Goal: Task Accomplishment & Management: Use online tool/utility

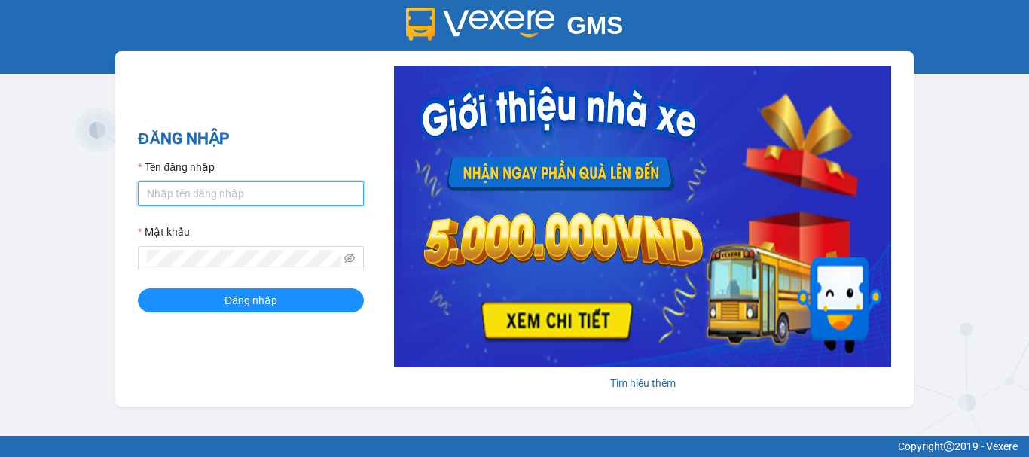
click at [217, 197] on input "Tên đăng nhập" at bounding box center [251, 193] width 226 height 24
type input "huynhnhu.trangngocphat"
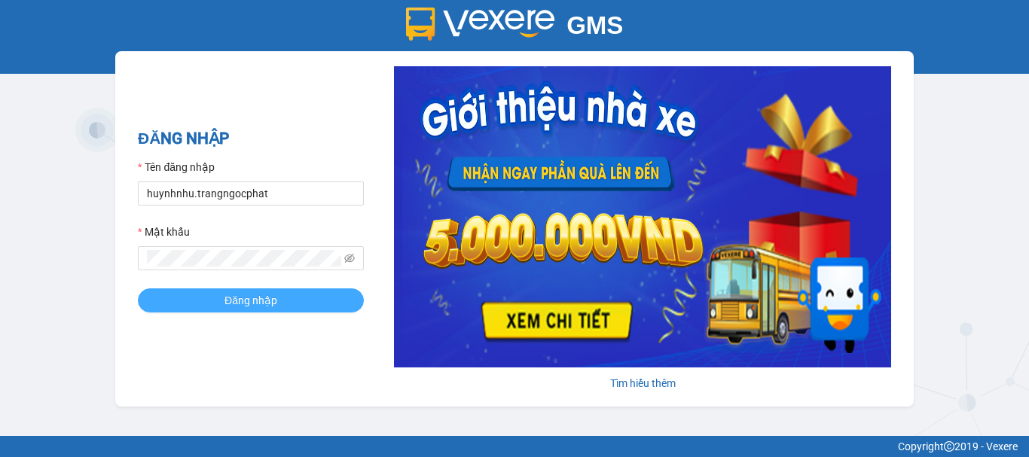
click at [221, 294] on button "Đăng nhập" at bounding box center [251, 300] width 226 height 24
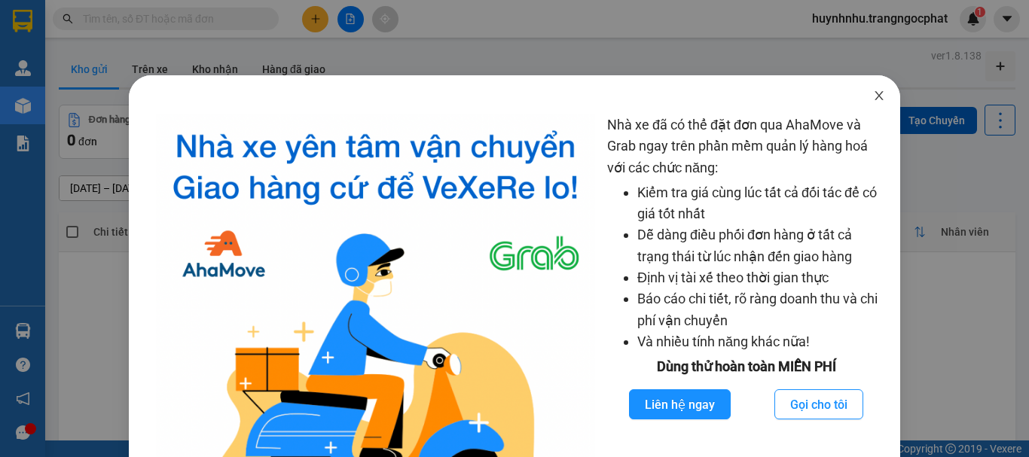
click at [878, 97] on span "Close" at bounding box center [879, 96] width 42 height 42
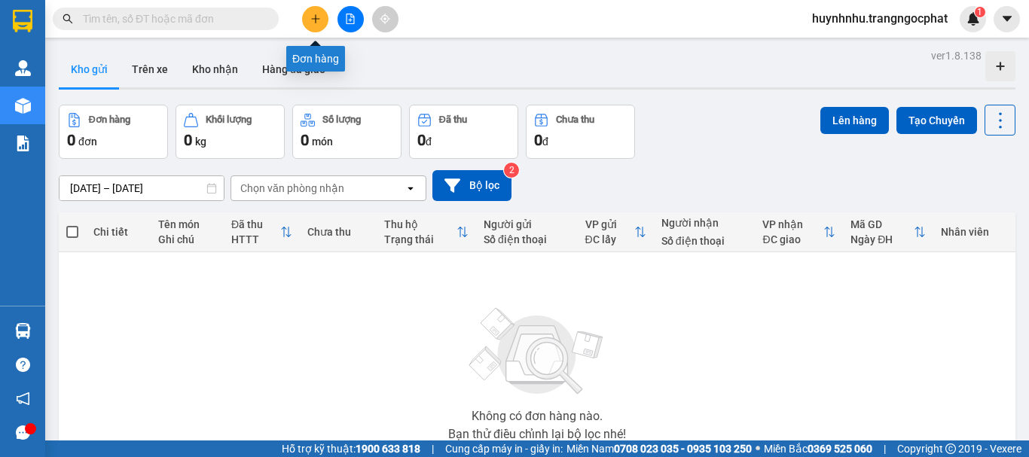
click at [321, 26] on button at bounding box center [315, 19] width 26 height 26
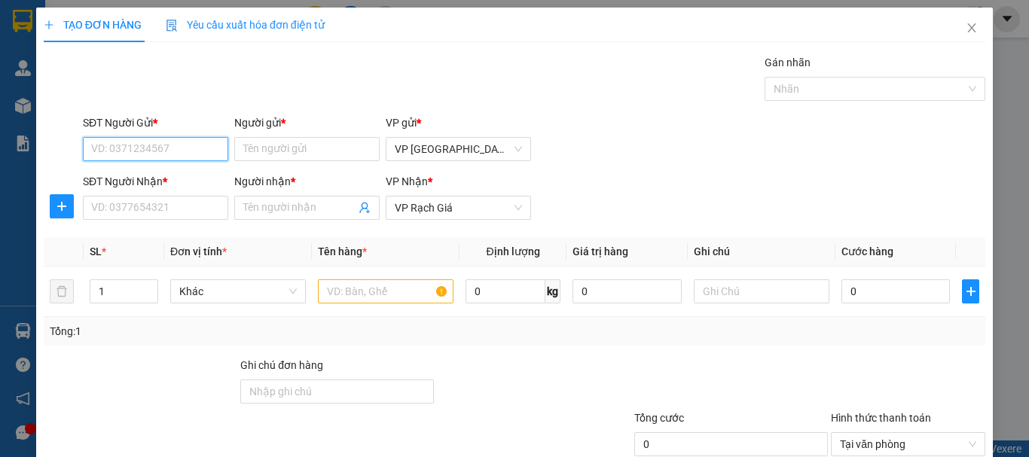
click at [157, 144] on input "SĐT Người Gửi *" at bounding box center [155, 149] width 145 height 24
type input "0337113585"
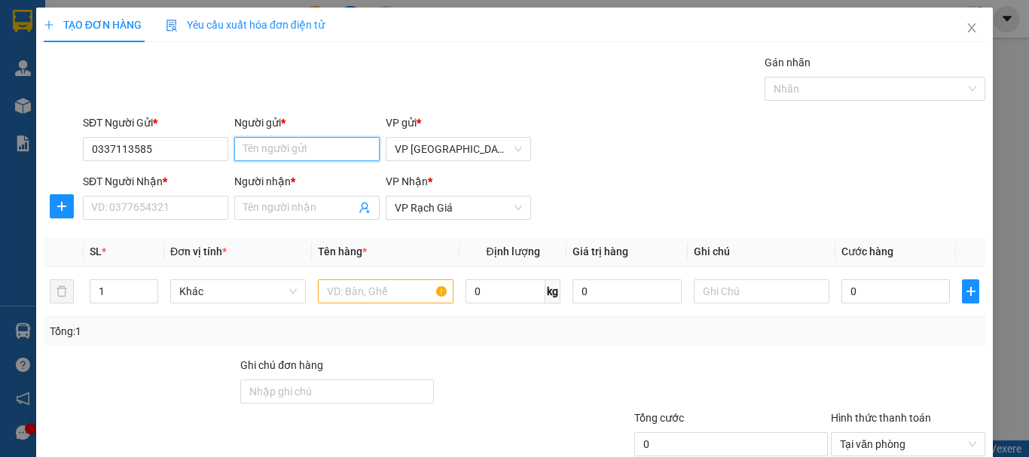
click at [277, 151] on input "Người gửi *" at bounding box center [306, 149] width 145 height 24
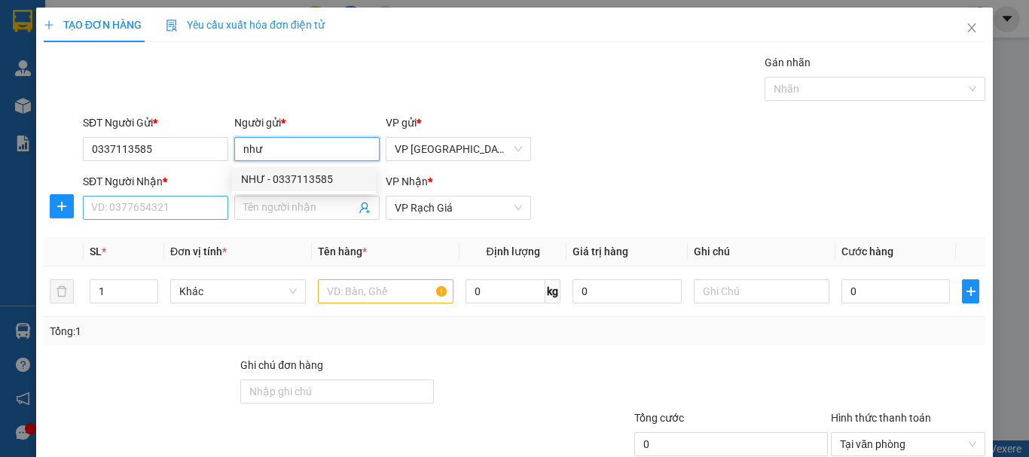
type input "như"
click at [166, 212] on input "SĐT Người Nhận *" at bounding box center [155, 208] width 145 height 24
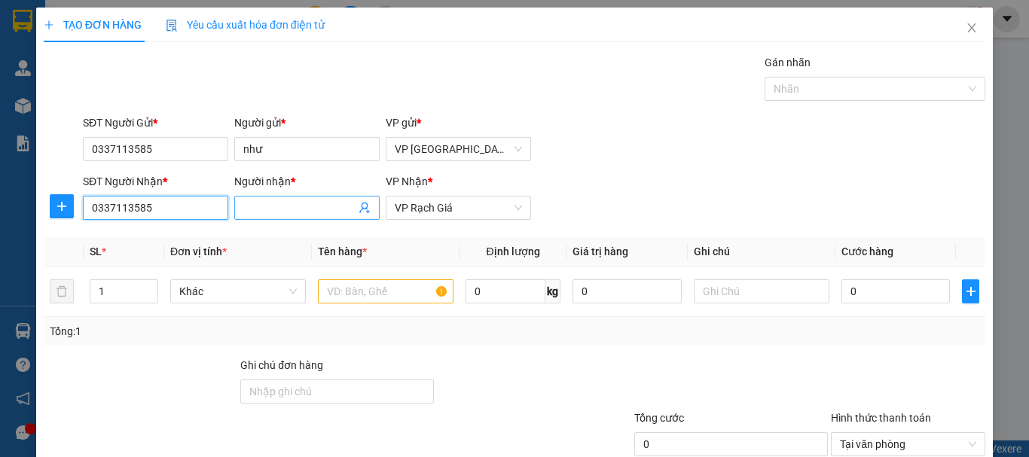
type input "0337113585"
click at [256, 203] on input "Người nhận *" at bounding box center [299, 208] width 112 height 17
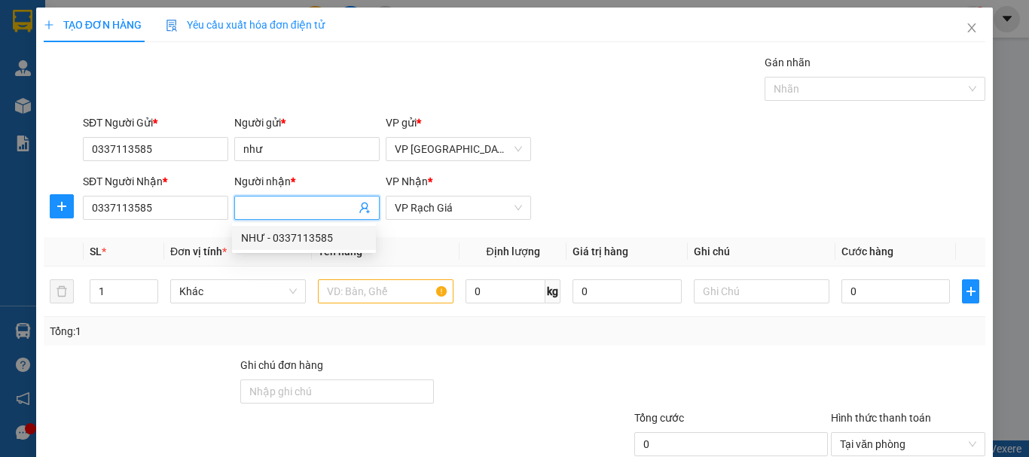
click at [264, 242] on div "NHƯ - 0337113585" at bounding box center [304, 238] width 126 height 17
type input "NHƯ"
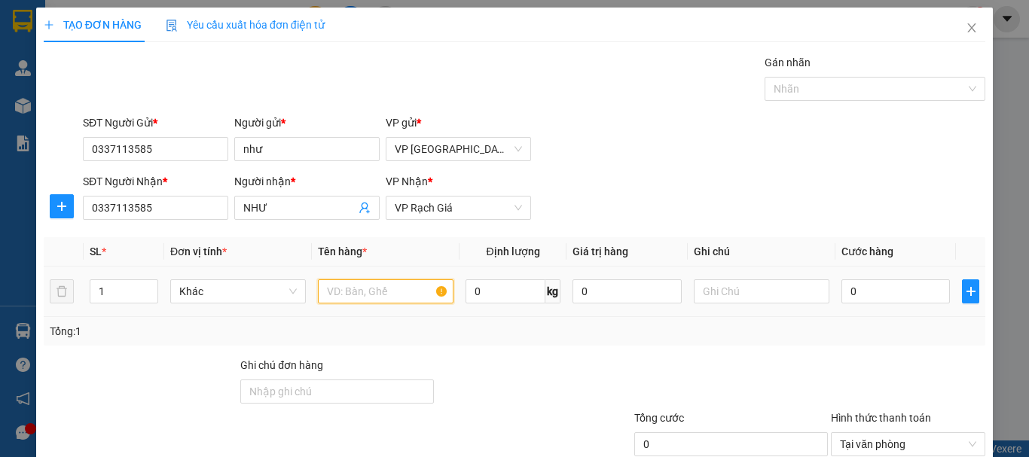
click at [388, 282] on input "text" at bounding box center [386, 291] width 136 height 24
type input "gói"
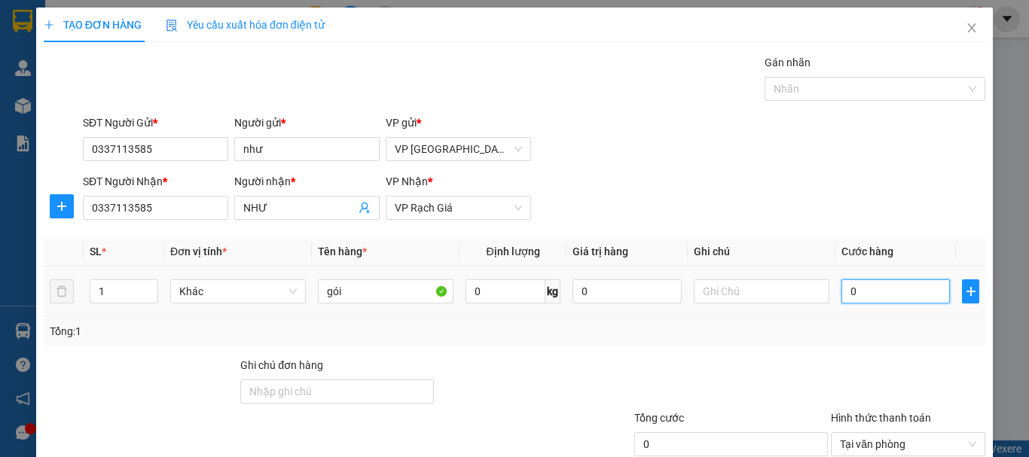
click at [867, 294] on input "0" at bounding box center [895, 291] width 108 height 24
type input "2"
type input "20"
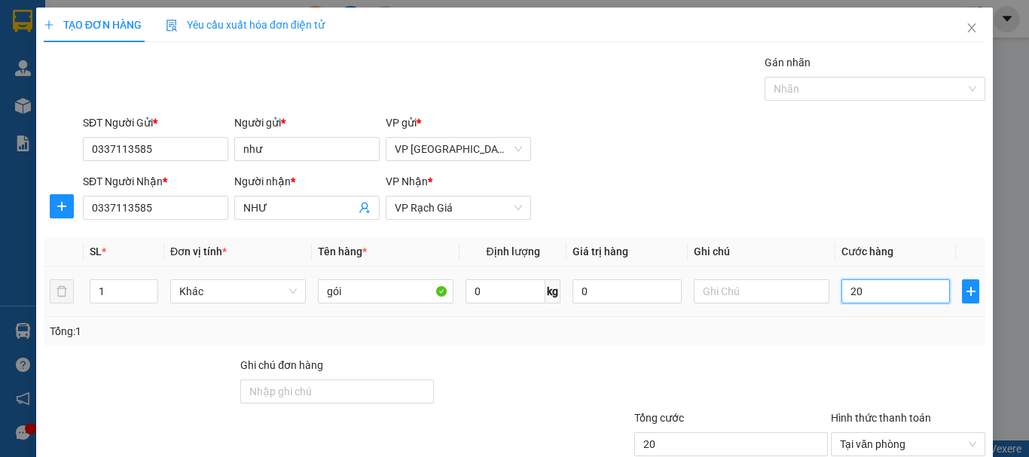
type input "200"
type input "2.000"
type input "20.000"
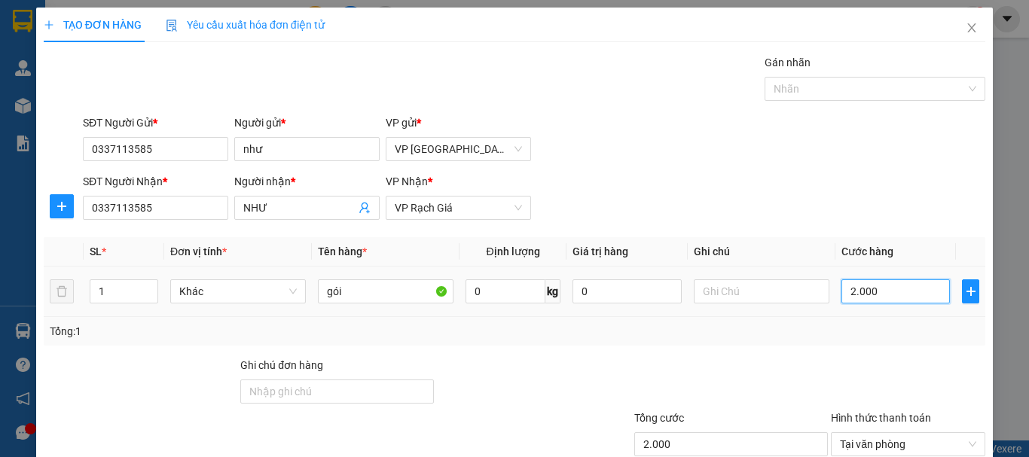
type input "20.000"
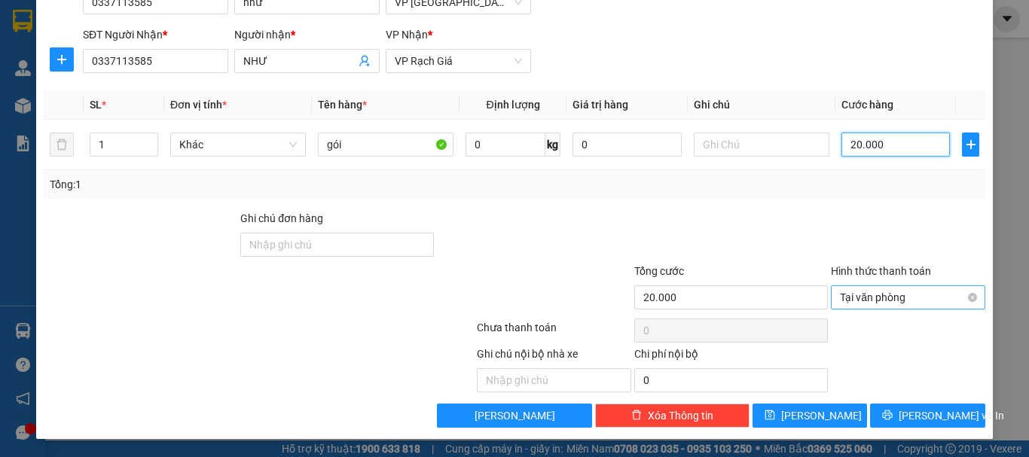
click at [897, 301] on span "Tại văn phòng" at bounding box center [908, 297] width 136 height 23
type input "20.000"
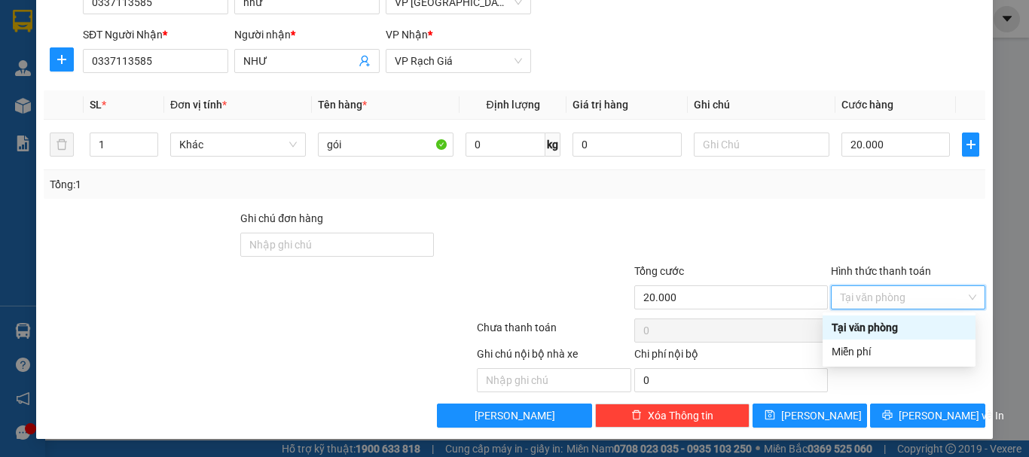
click at [885, 323] on div "Tại văn phòng" at bounding box center [898, 327] width 135 height 17
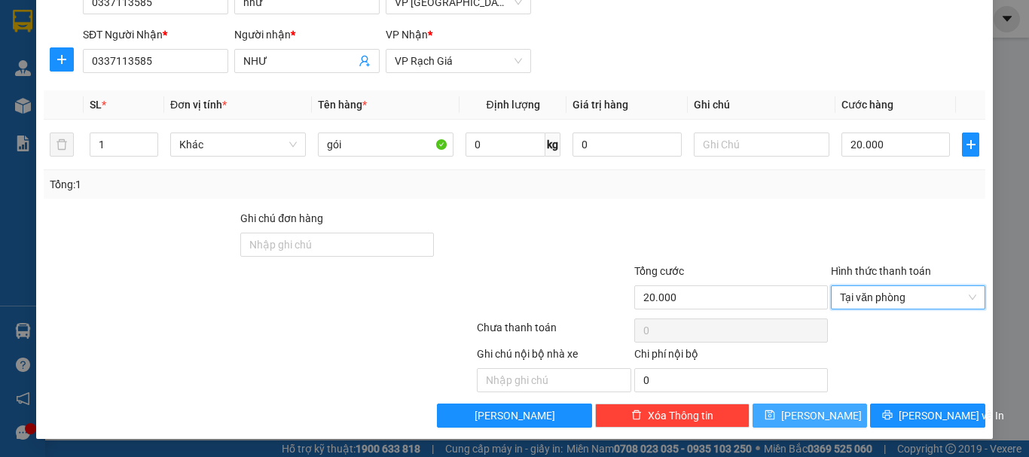
click at [831, 412] on button "[PERSON_NAME]" at bounding box center [809, 416] width 115 height 24
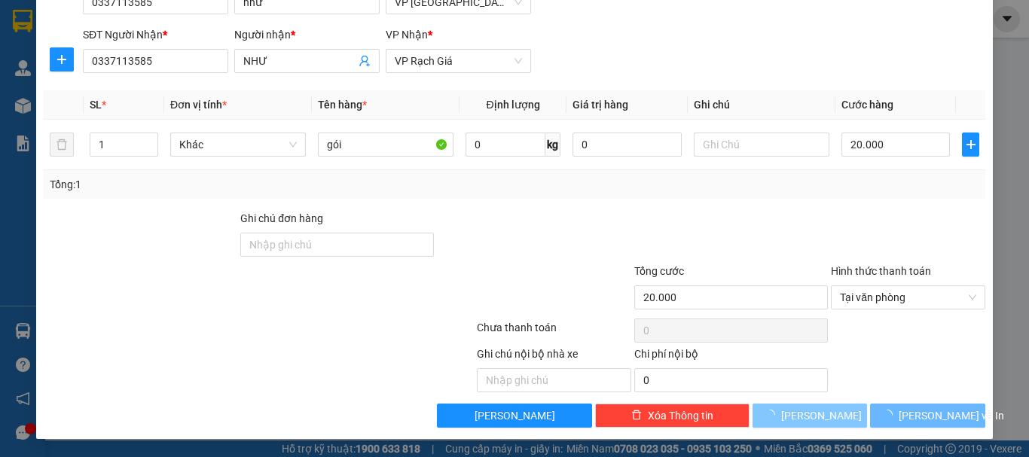
type input "0"
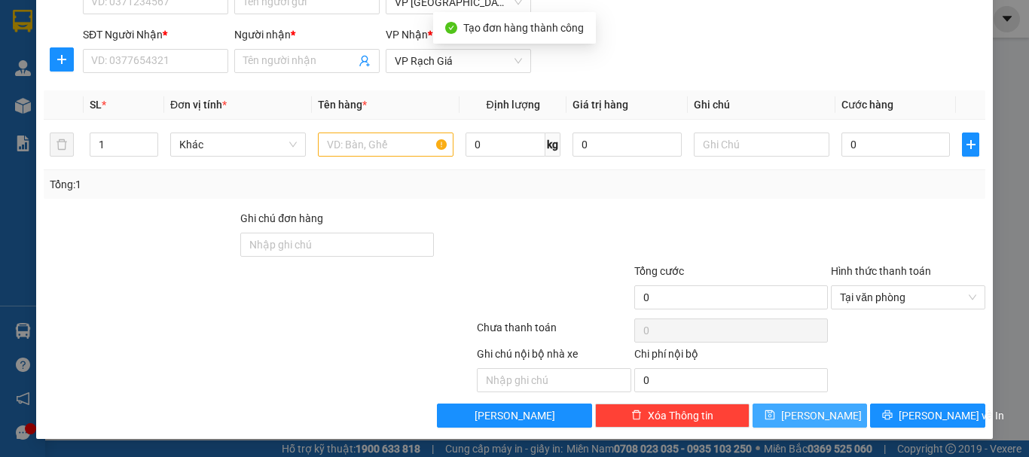
scroll to position [0, 0]
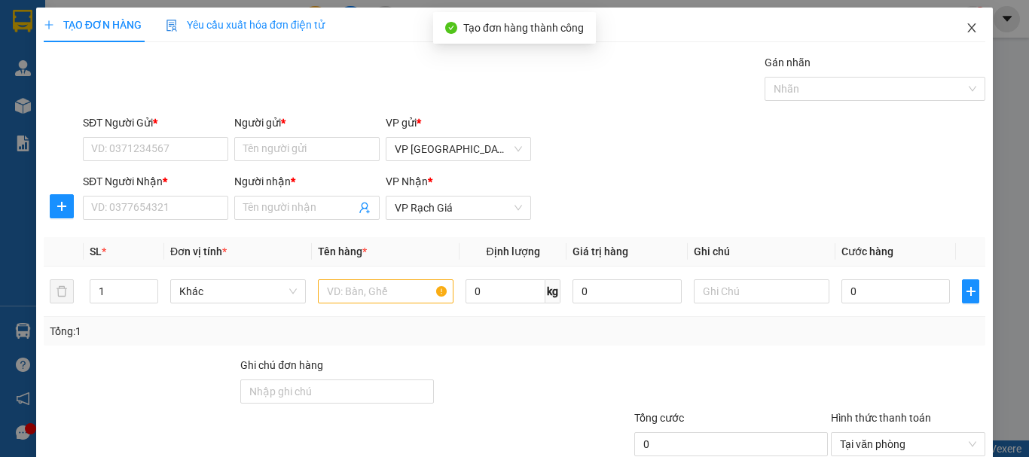
click at [965, 28] on icon "close" at bounding box center [971, 28] width 12 height 12
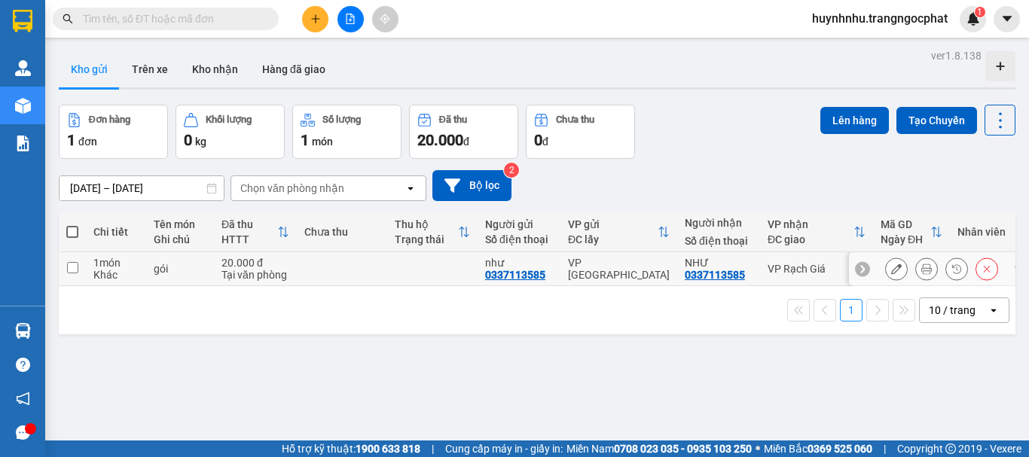
click at [78, 269] on input "checkbox" at bounding box center [72, 267] width 11 height 11
checkbox input "true"
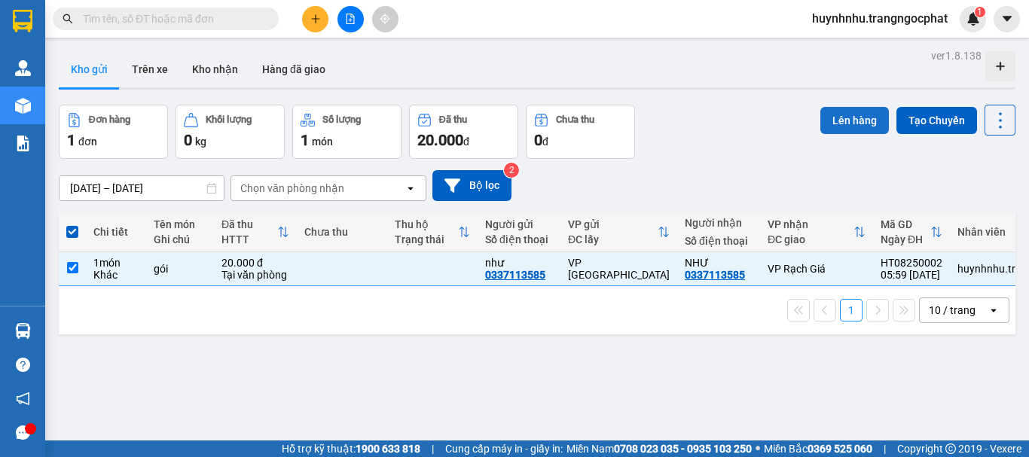
click at [826, 122] on button "Lên hàng" at bounding box center [854, 120] width 69 height 27
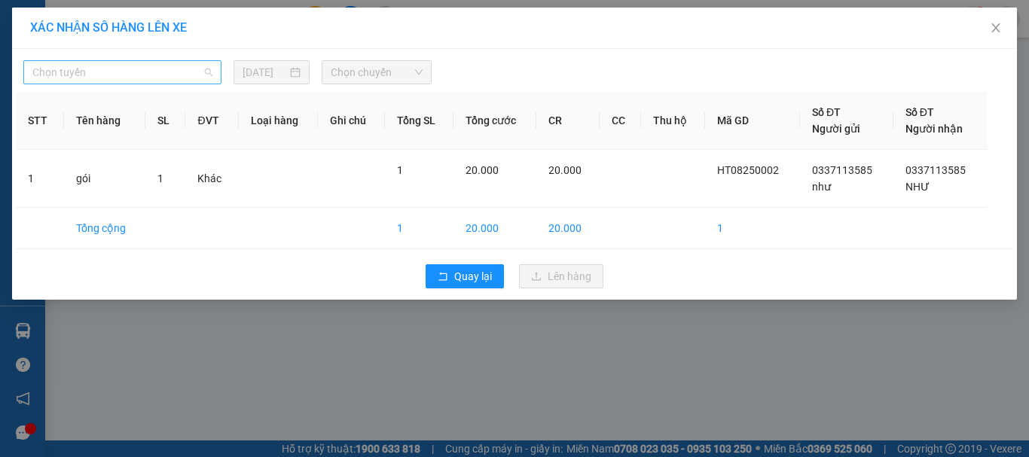
click at [182, 75] on span "Chọn tuyến" at bounding box center [122, 72] width 180 height 23
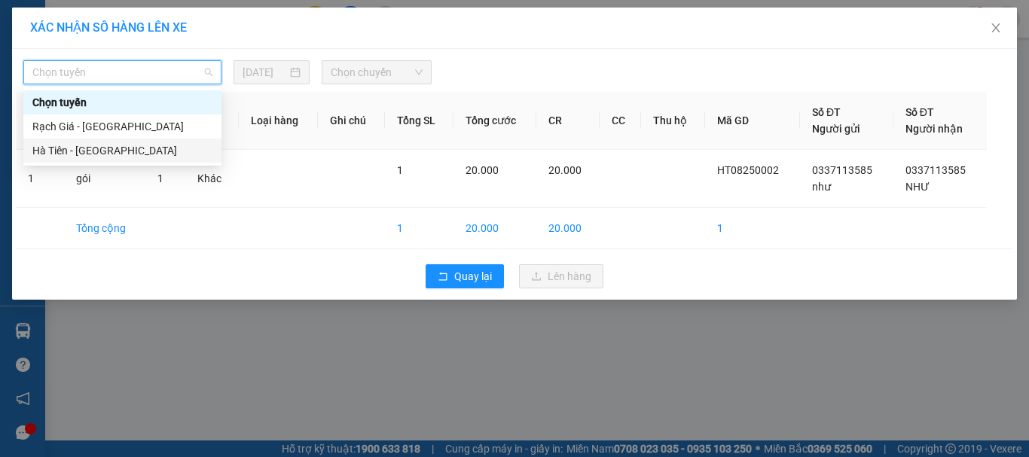
click at [132, 152] on div "Hà Tiên - [GEOGRAPHIC_DATA]" at bounding box center [122, 150] width 180 height 17
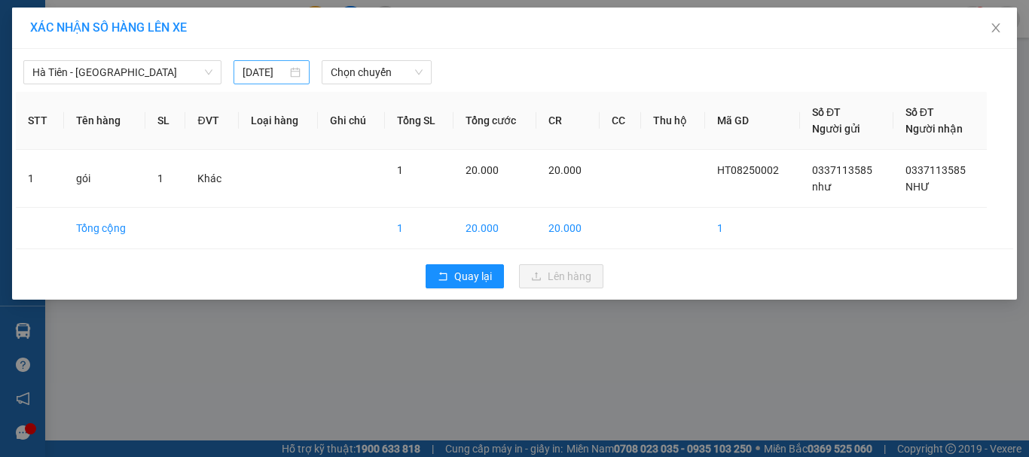
click at [273, 74] on input "[DATE]" at bounding box center [264, 72] width 44 height 17
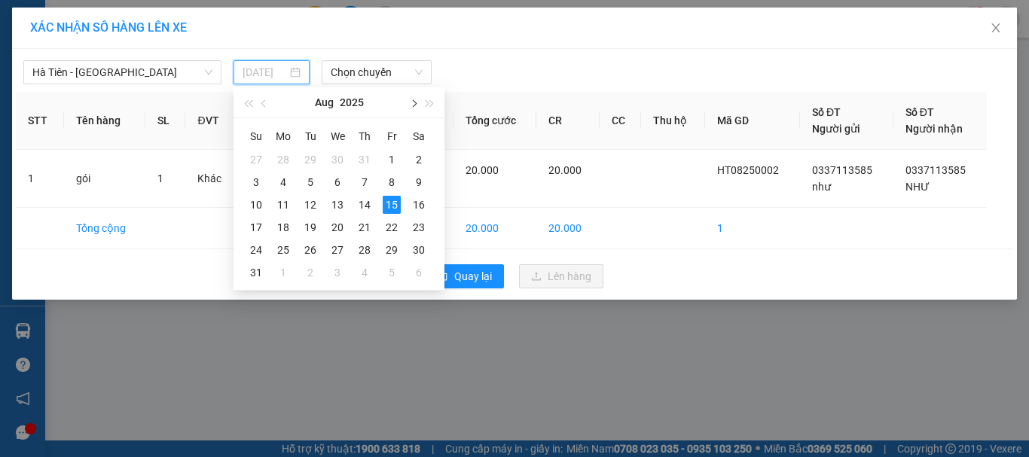
type input "[DATE]"
click at [484, 56] on div "Hà Tiên - [GEOGRAPHIC_DATA] [DATE] Chọn chuyến" at bounding box center [514, 69] width 997 height 32
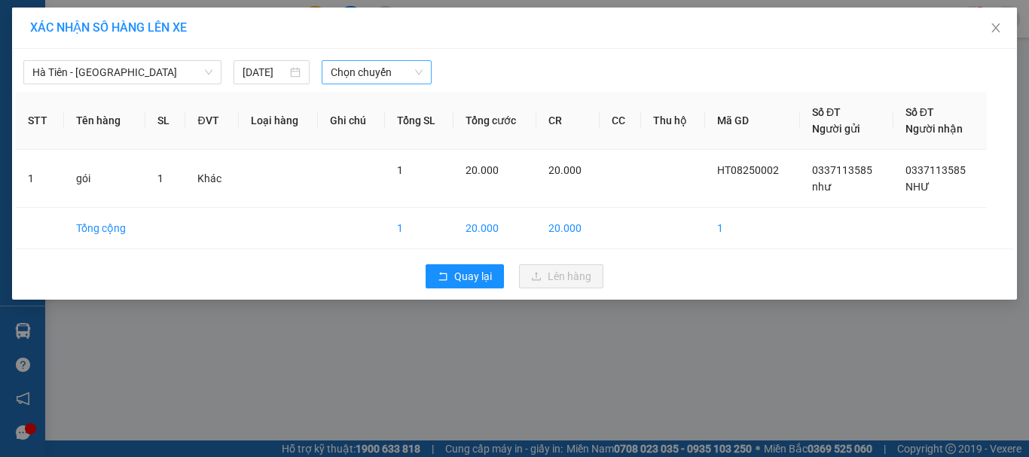
click at [389, 75] on span "Chọn chuyến" at bounding box center [377, 72] width 93 height 23
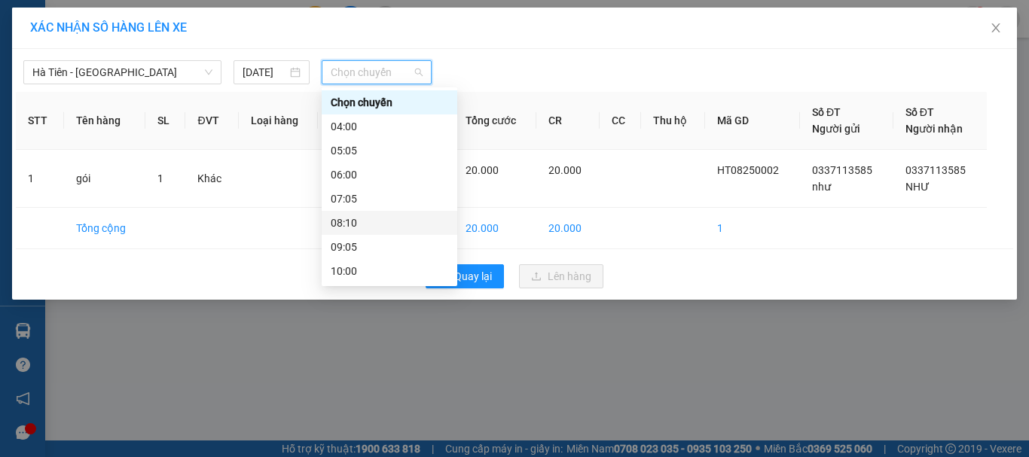
click at [741, 343] on div "XÁC NHẬN SỐ HÀNG LÊN XE [GEOGRAPHIC_DATA] - Rạch Giá [DATE] Chọn chuyến STT Tên…" at bounding box center [514, 228] width 1029 height 457
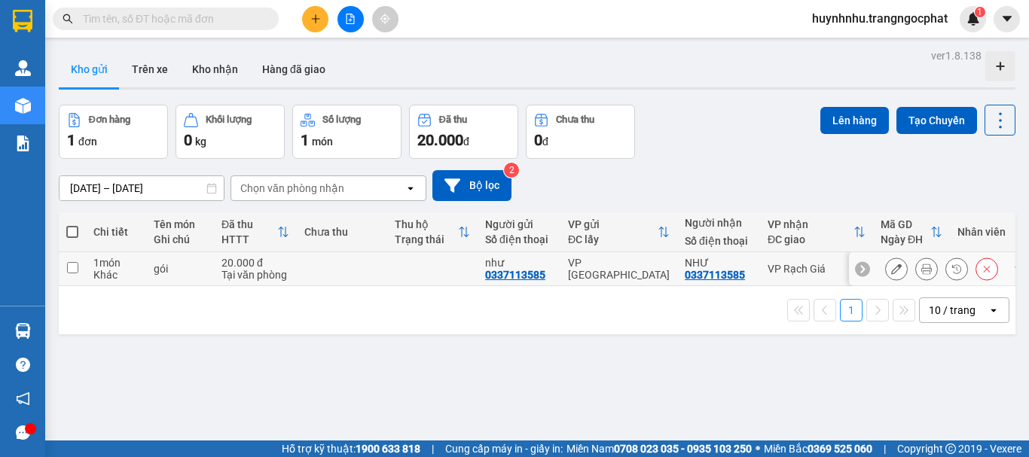
click at [78, 267] on input "checkbox" at bounding box center [72, 267] width 11 height 11
checkbox input "true"
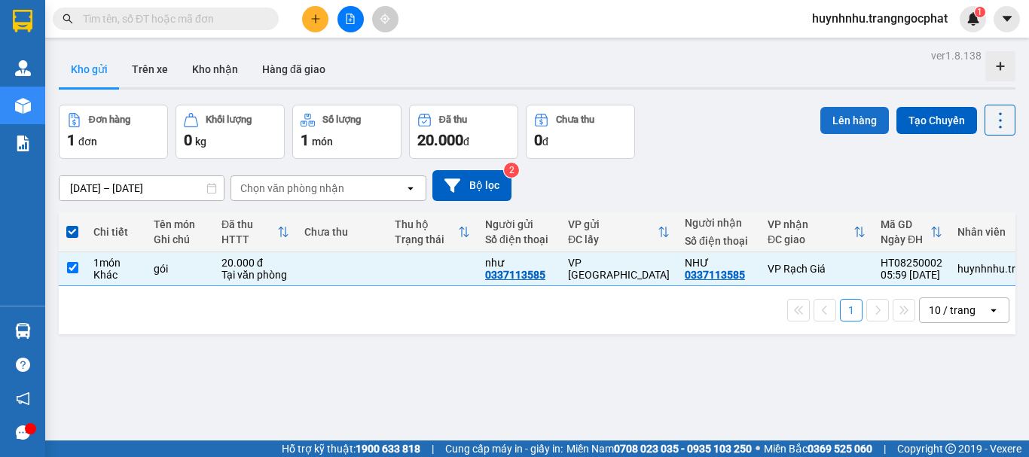
click at [837, 114] on button "Lên hàng" at bounding box center [854, 120] width 69 height 27
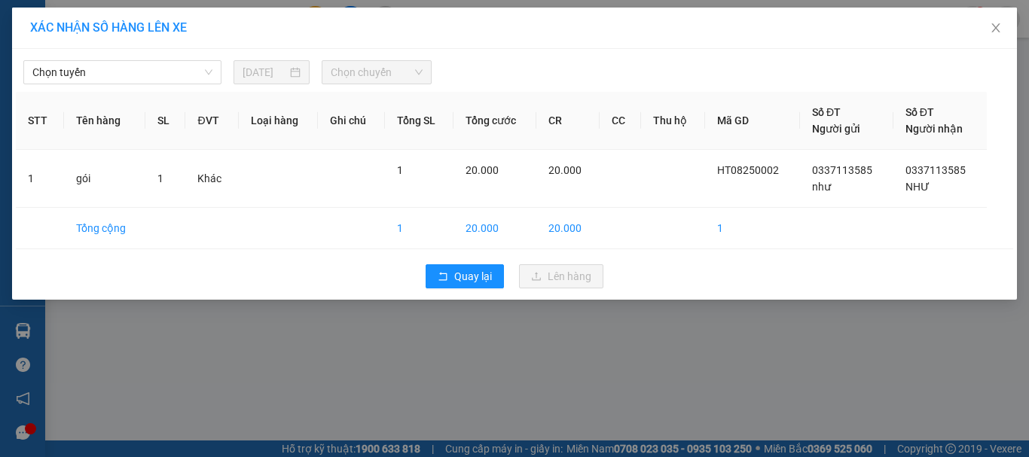
click at [386, 83] on span "Chọn chuyến" at bounding box center [377, 72] width 93 height 23
click at [87, 71] on span "Chọn tuyến" at bounding box center [122, 72] width 180 height 23
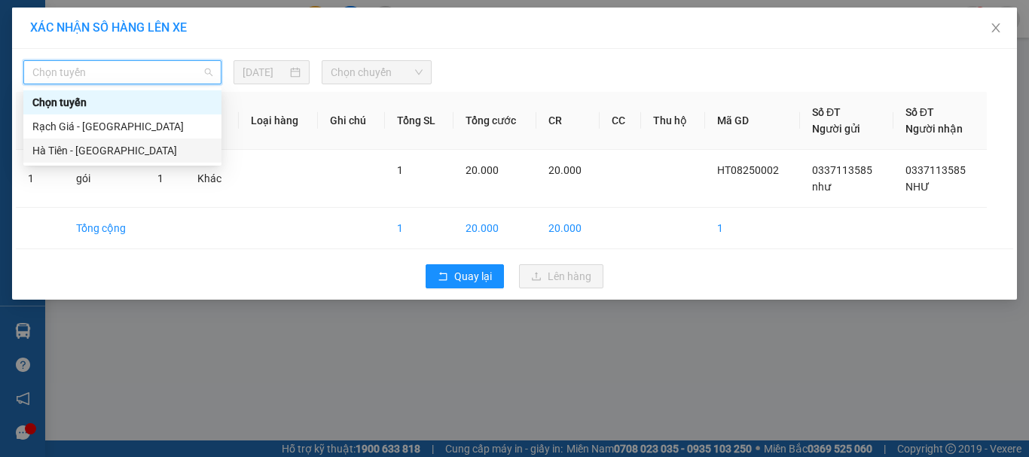
click at [99, 150] on div "Hà Tiên - [GEOGRAPHIC_DATA]" at bounding box center [122, 150] width 180 height 17
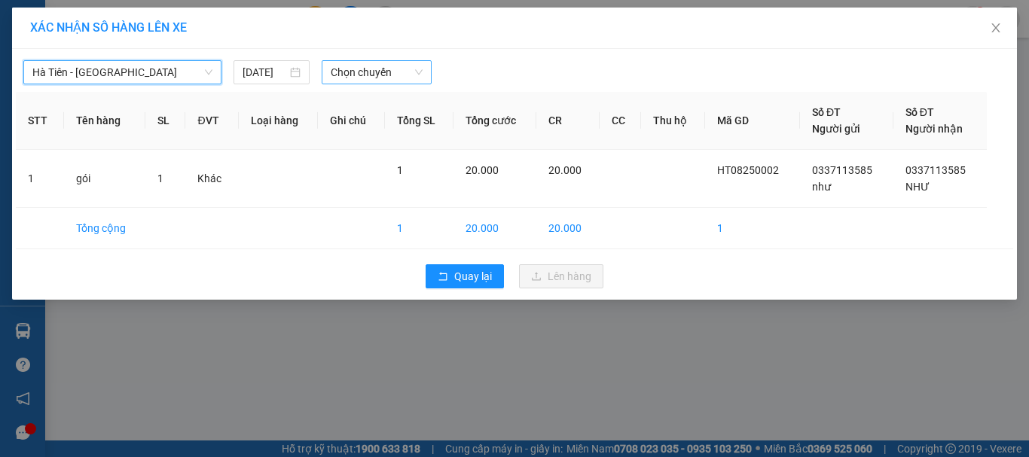
click at [370, 70] on span "Chọn chuyến" at bounding box center [377, 72] width 93 height 23
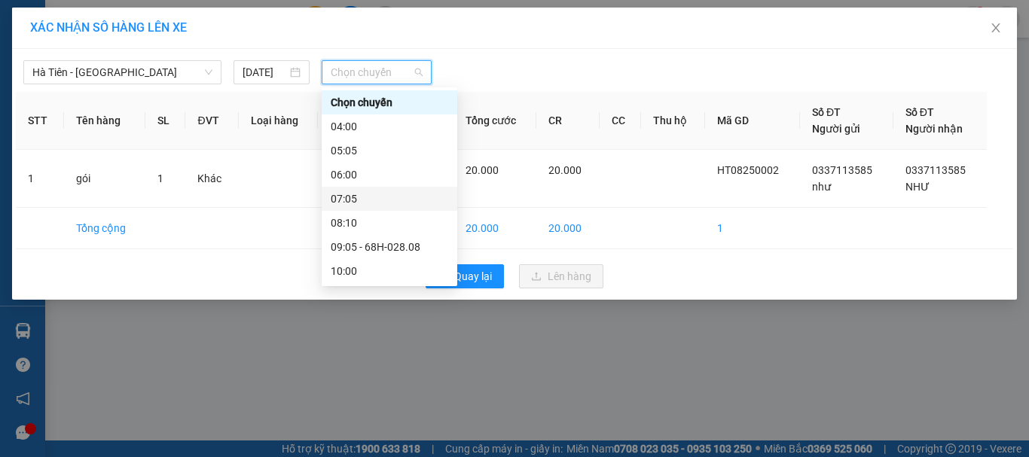
click at [370, 194] on div "07:05" at bounding box center [389, 198] width 117 height 17
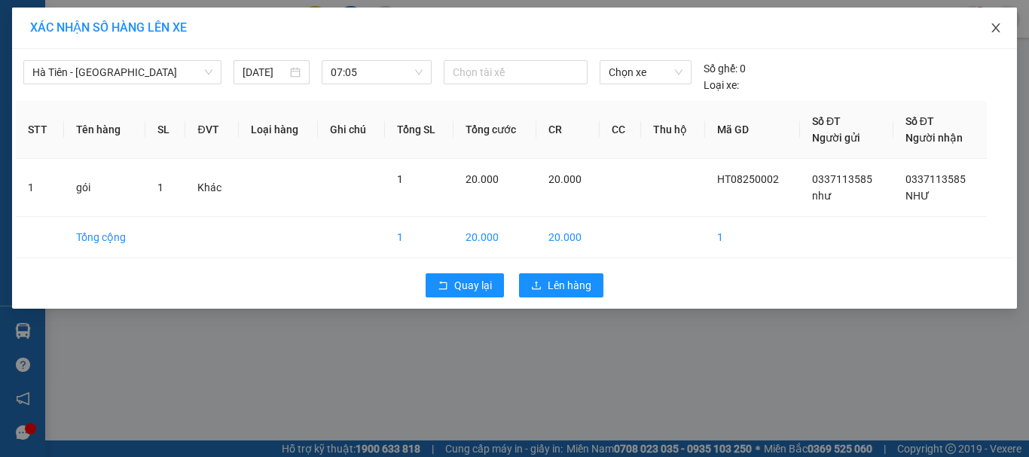
click at [997, 32] on icon "close" at bounding box center [995, 28] width 12 height 12
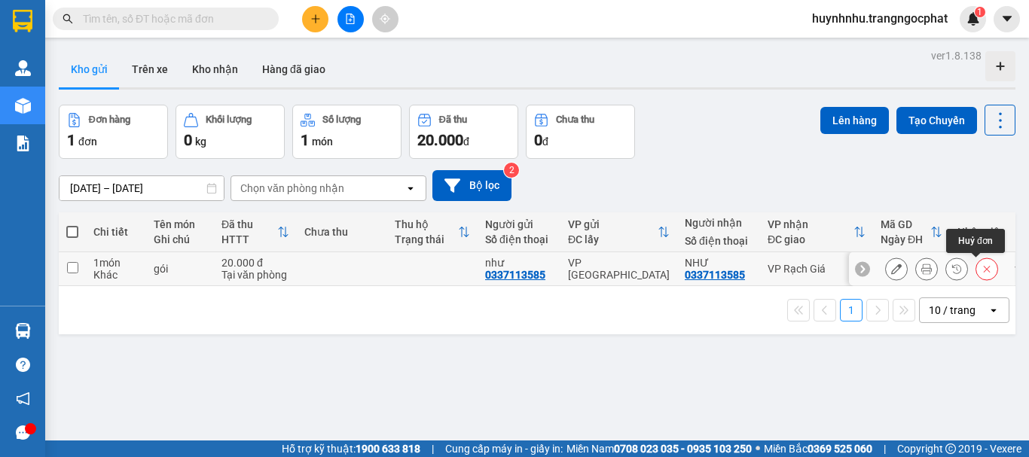
click at [981, 267] on icon at bounding box center [986, 269] width 11 height 11
click at [690, 352] on div "ver 1.8.138 Kho gửi Trên xe Kho nhận Hàng đã giao Đơn hàng 1 đơn Khối lượng 0 k…" at bounding box center [537, 273] width 968 height 457
click at [981, 267] on icon at bounding box center [986, 269] width 11 height 11
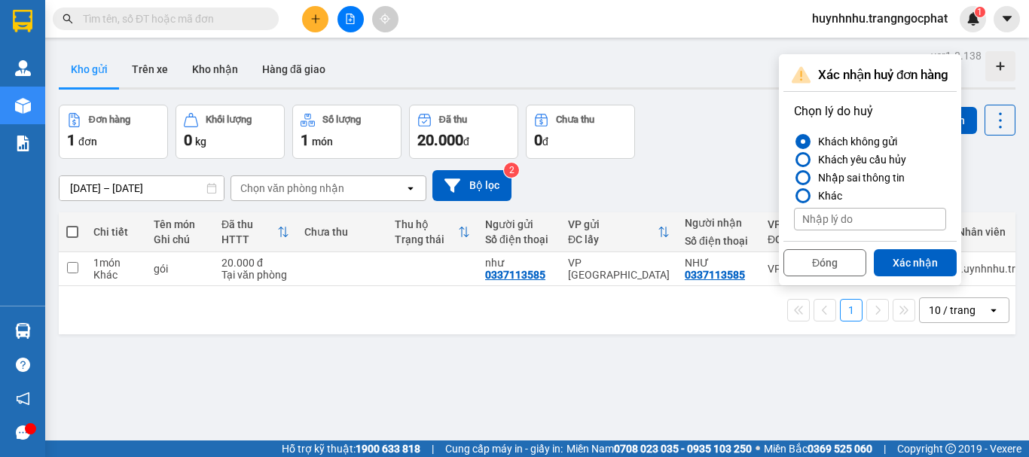
click at [904, 258] on button "Xác nhận" at bounding box center [914, 262] width 83 height 27
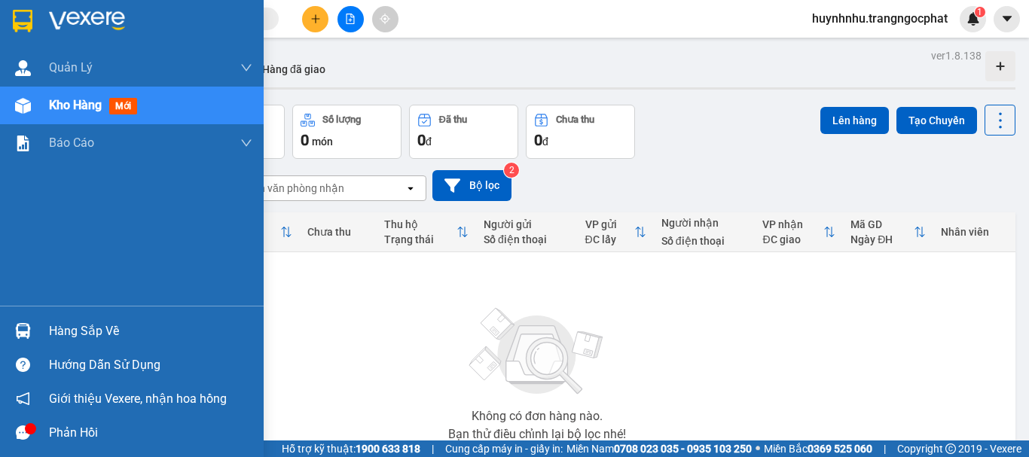
click at [20, 428] on icon "message" at bounding box center [23, 432] width 14 height 14
